Goal: Task Accomplishment & Management: Manage account settings

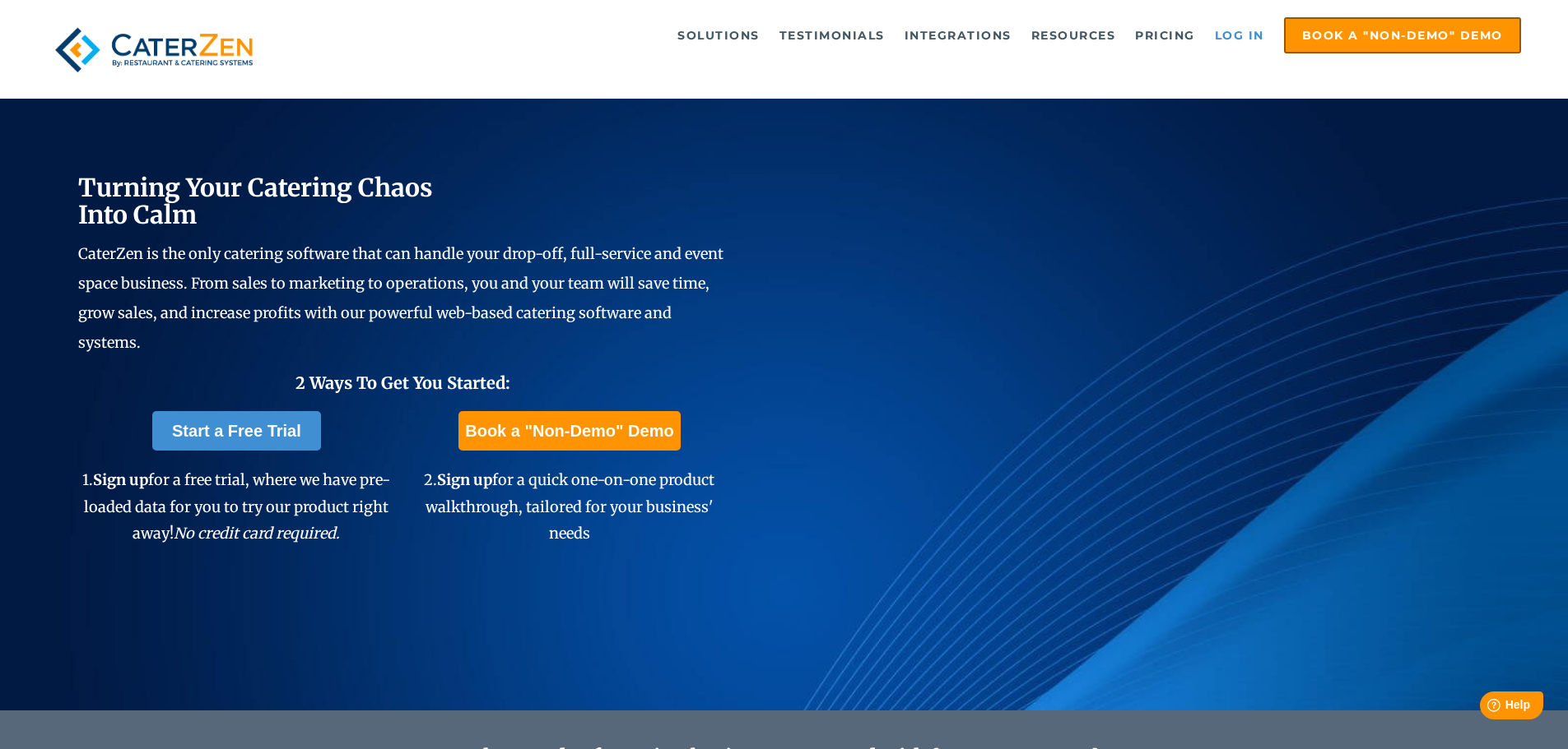
click at [1223, 32] on link "Log in" at bounding box center [1239, 35] width 65 height 33
click at [1226, 28] on link "Log in" at bounding box center [1239, 35] width 65 height 33
click at [1229, 33] on link "Log in" at bounding box center [1239, 35] width 65 height 33
click at [1250, 28] on link "Log in" at bounding box center [1239, 35] width 65 height 33
